Goal: Information Seeking & Learning: Learn about a topic

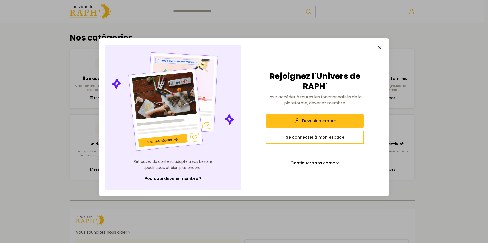
click at [316, 162] on span "Continuer sans compte" at bounding box center [314, 163] width 49 height 6
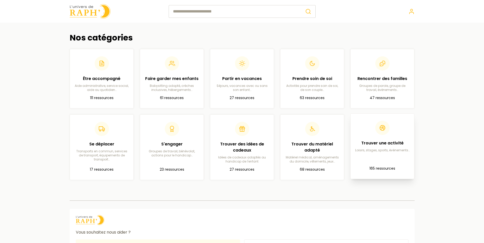
click at [391, 135] on header at bounding box center [381, 128] width 55 height 14
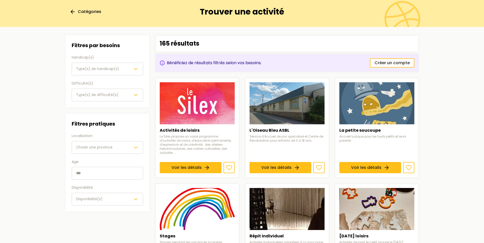
scroll to position [51, 0]
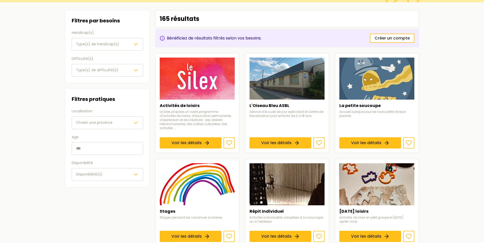
click at [113, 123] on div "Choisir une province" at bounding box center [107, 123] width 63 height 6
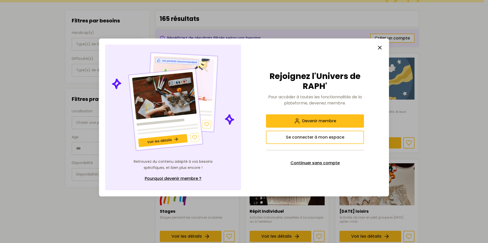
click at [326, 163] on span "Continuer sans compte" at bounding box center [314, 163] width 49 height 6
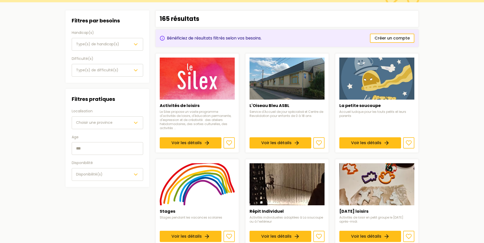
click at [124, 123] on div "Choisir une province" at bounding box center [107, 123] width 63 height 6
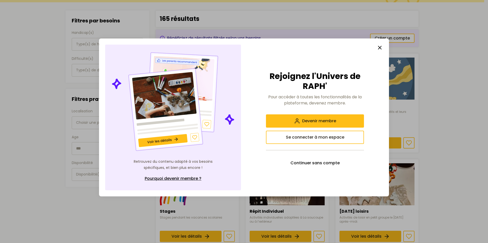
click at [129, 216] on div at bounding box center [244, 121] width 488 height 243
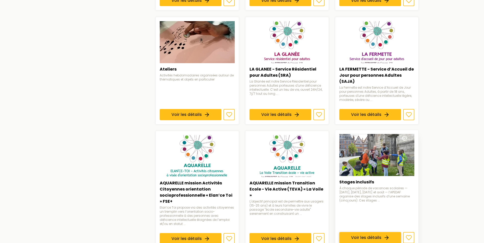
scroll to position [357, 0]
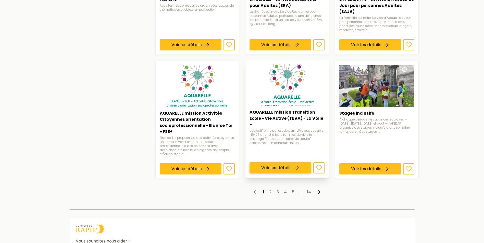
click at [282, 162] on link "Voir les détails" at bounding box center [280, 167] width 62 height 11
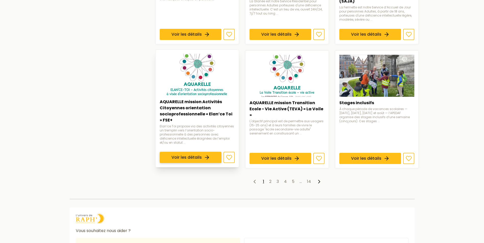
scroll to position [382, 0]
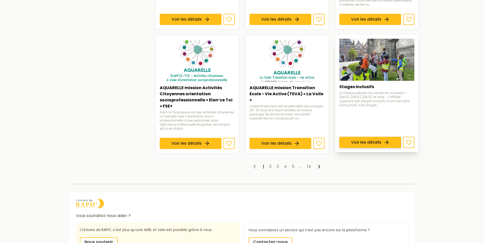
click at [371, 138] on link "Voir les détails" at bounding box center [370, 142] width 62 height 11
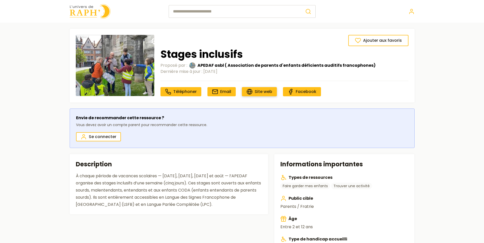
click at [262, 91] on span "Site web" at bounding box center [263, 92] width 18 height 6
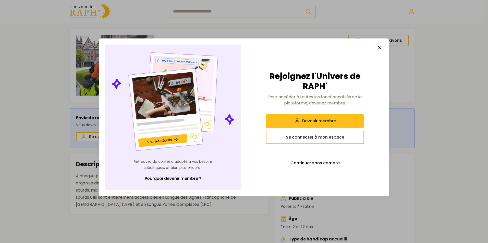
click at [378, 46] on line "button" at bounding box center [379, 47] width 3 height 3
